Goal: Task Accomplishment & Management: Manage account settings

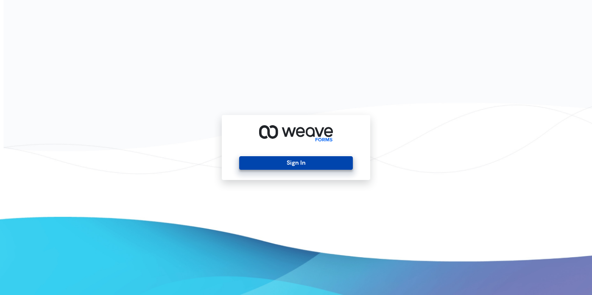
click at [310, 164] on button "Sign In" at bounding box center [295, 163] width 113 height 14
